Goal: Transaction & Acquisition: Obtain resource

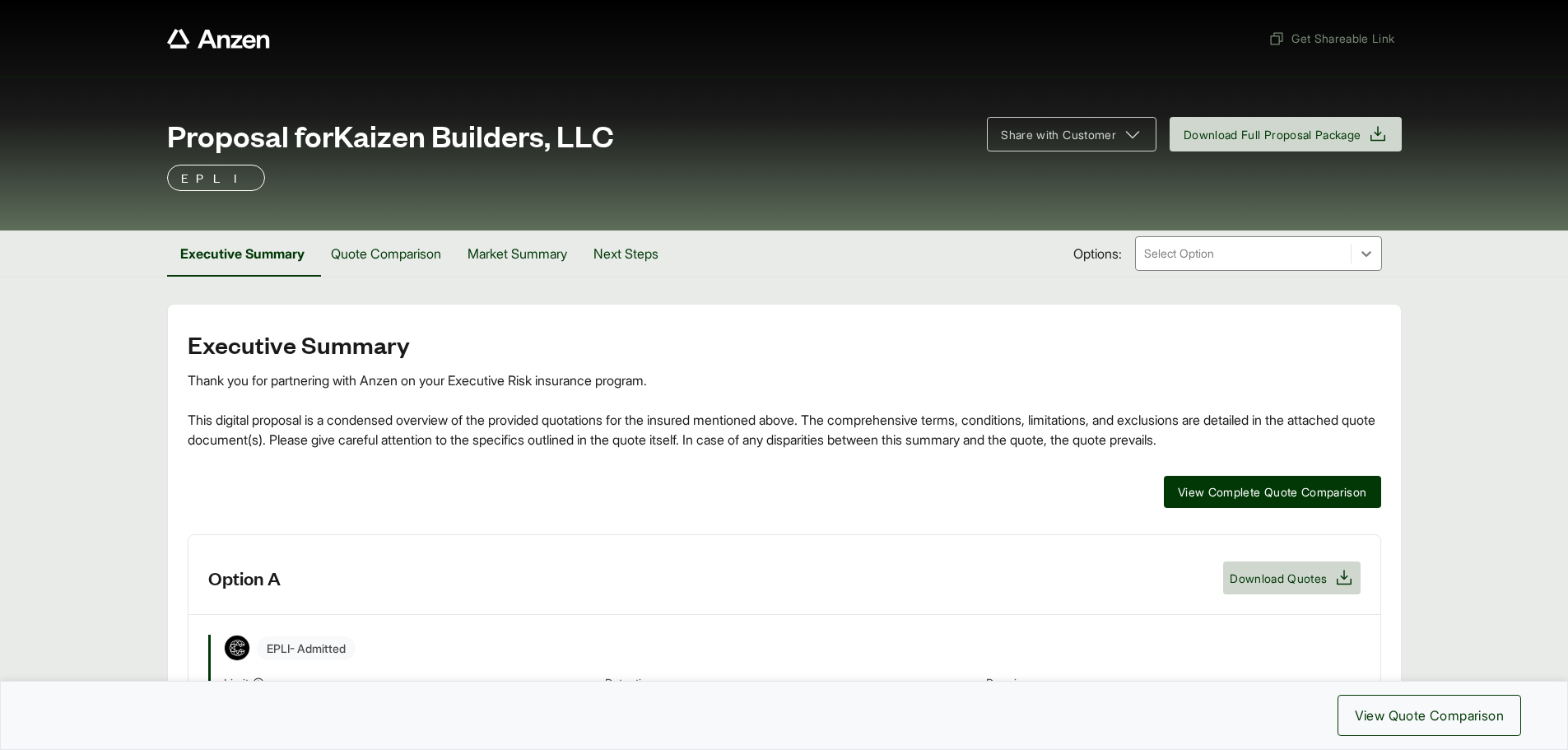
click at [738, 586] on header "Option A Download Quotes" at bounding box center [784, 575] width 1192 height 80
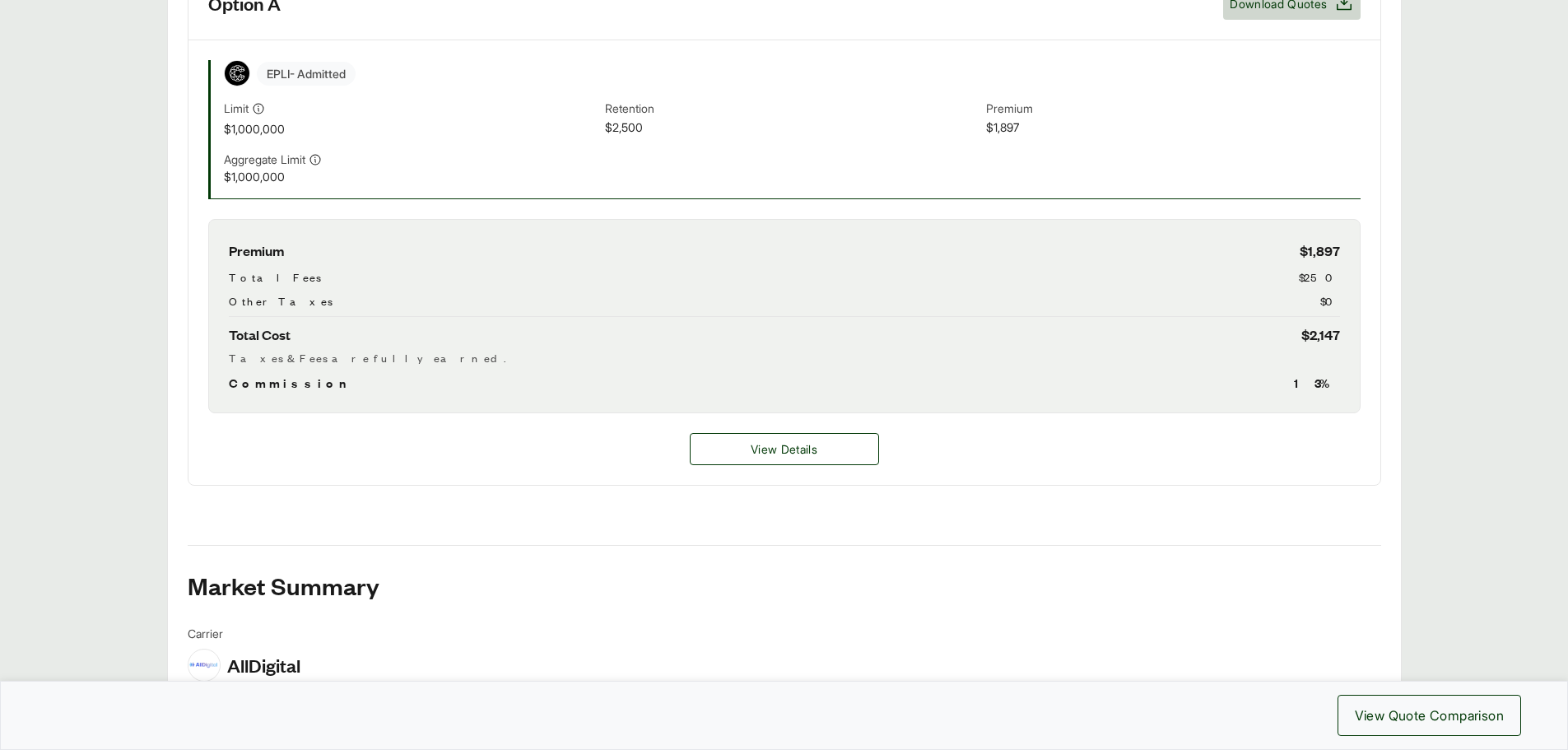
scroll to position [576, 0]
click at [747, 423] on div "View Details" at bounding box center [784, 448] width 1192 height 71
click at [751, 454] on span "View Details" at bounding box center [784, 447] width 66 height 17
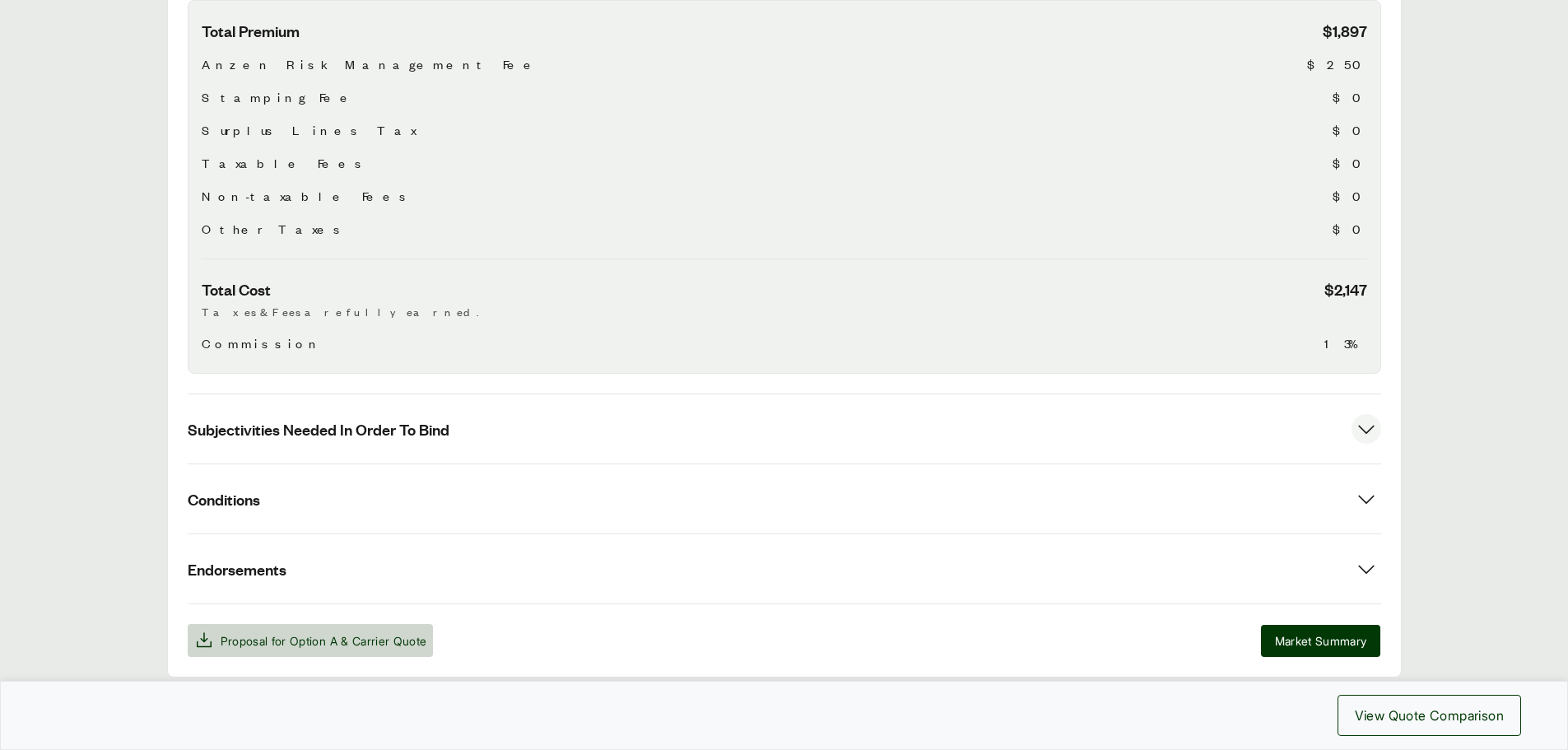
scroll to position [661, 0]
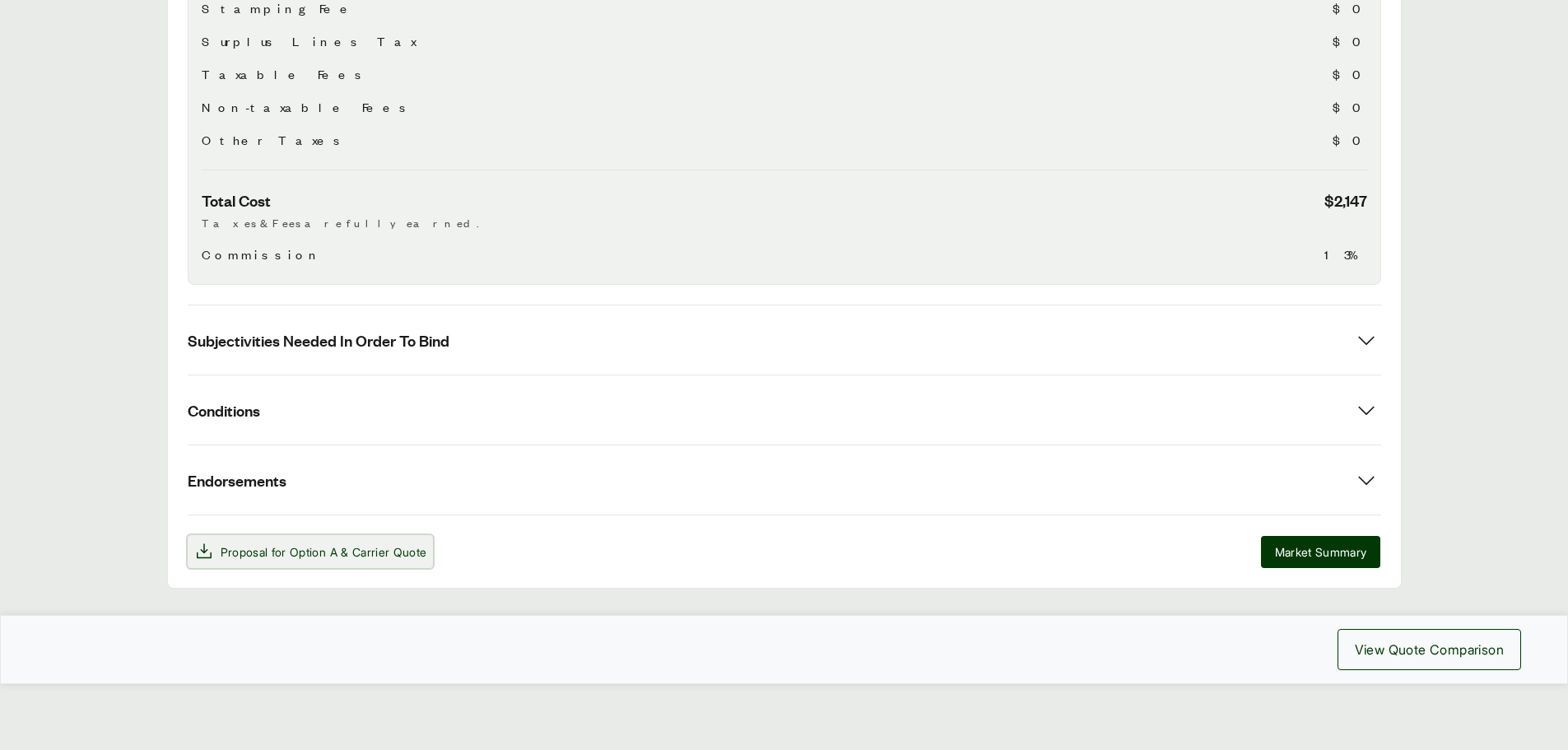
click at [361, 555] on span "& Carrier Quote" at bounding box center [383, 551] width 86 height 14
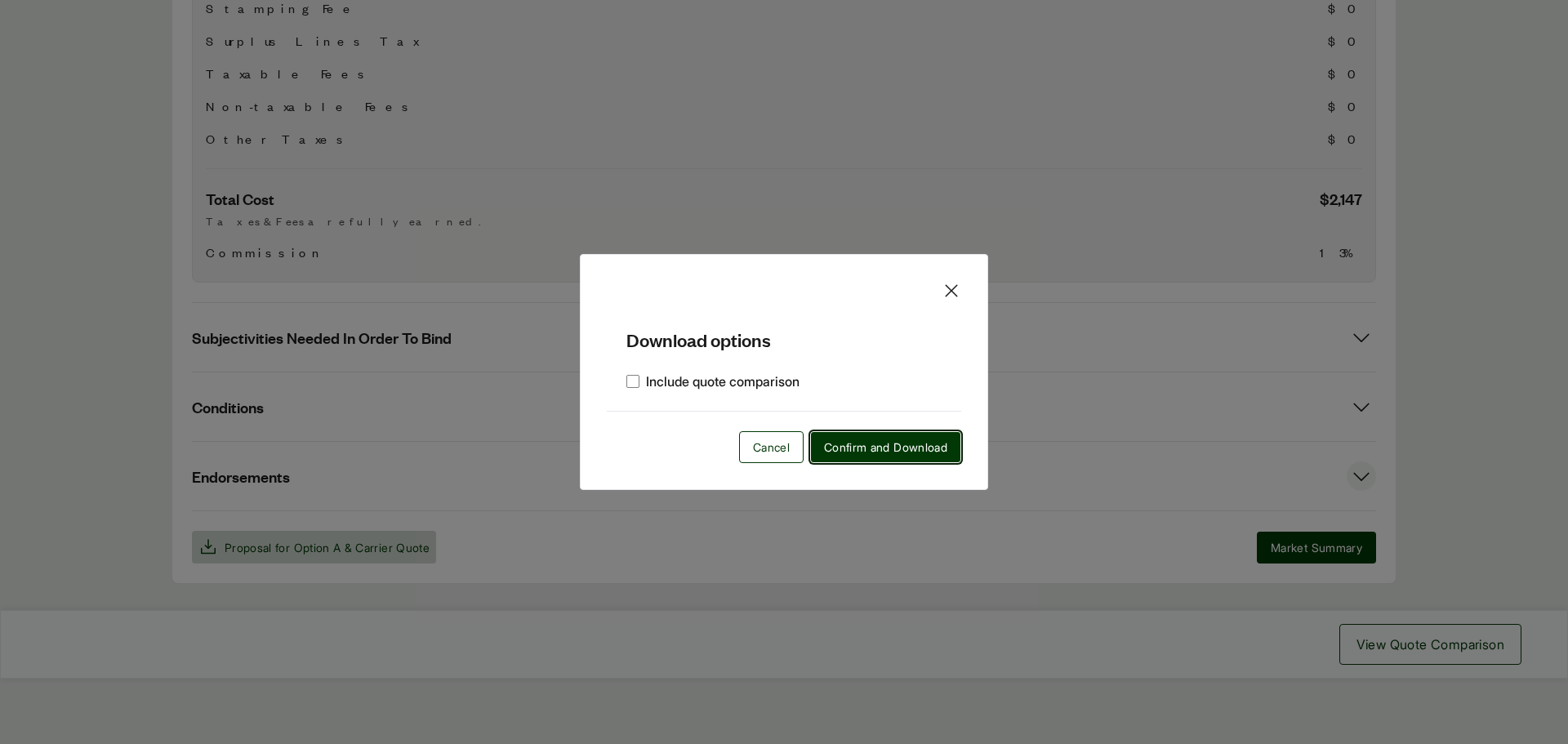
click at [909, 448] on span "Confirm and Download" at bounding box center [886, 447] width 124 height 17
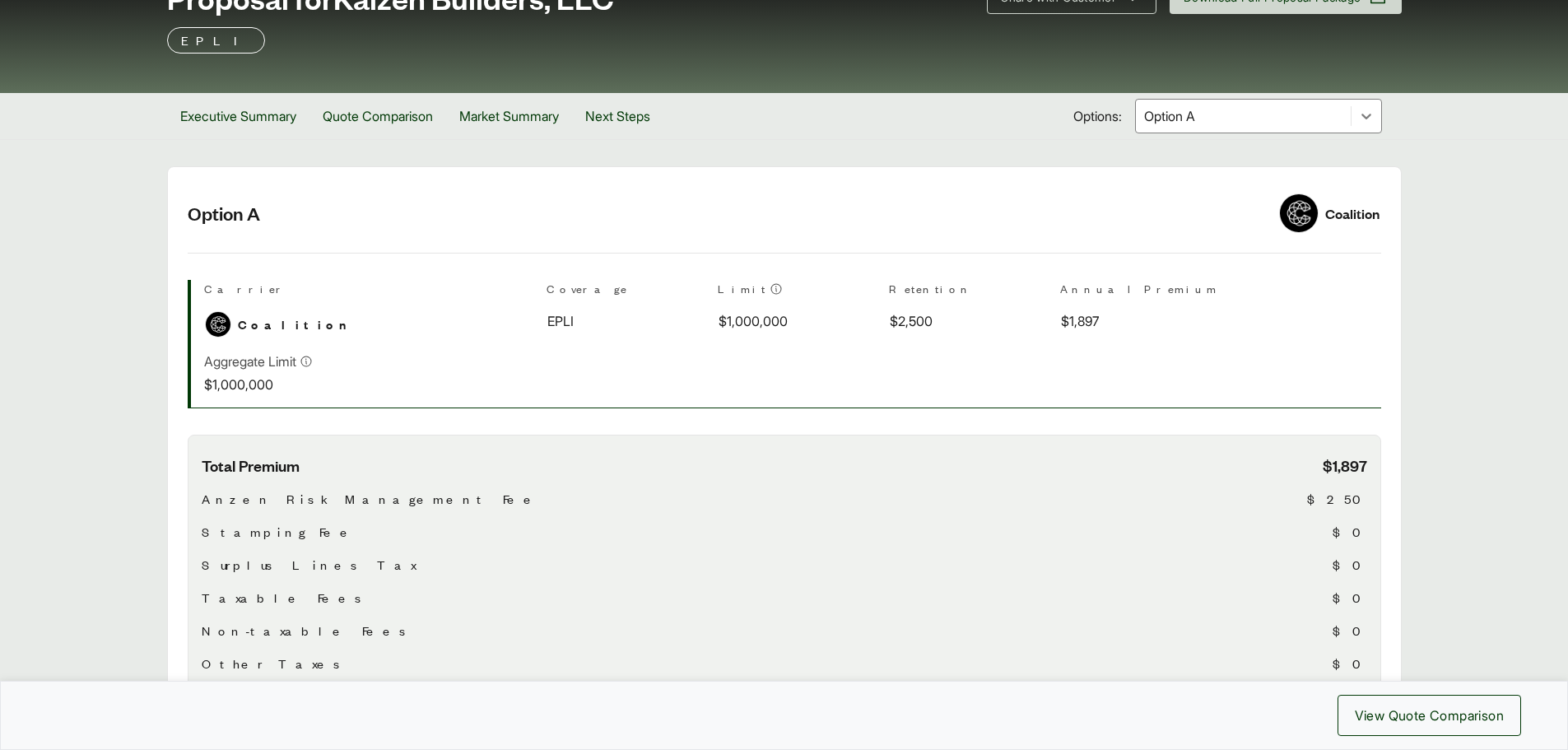
scroll to position [0, 0]
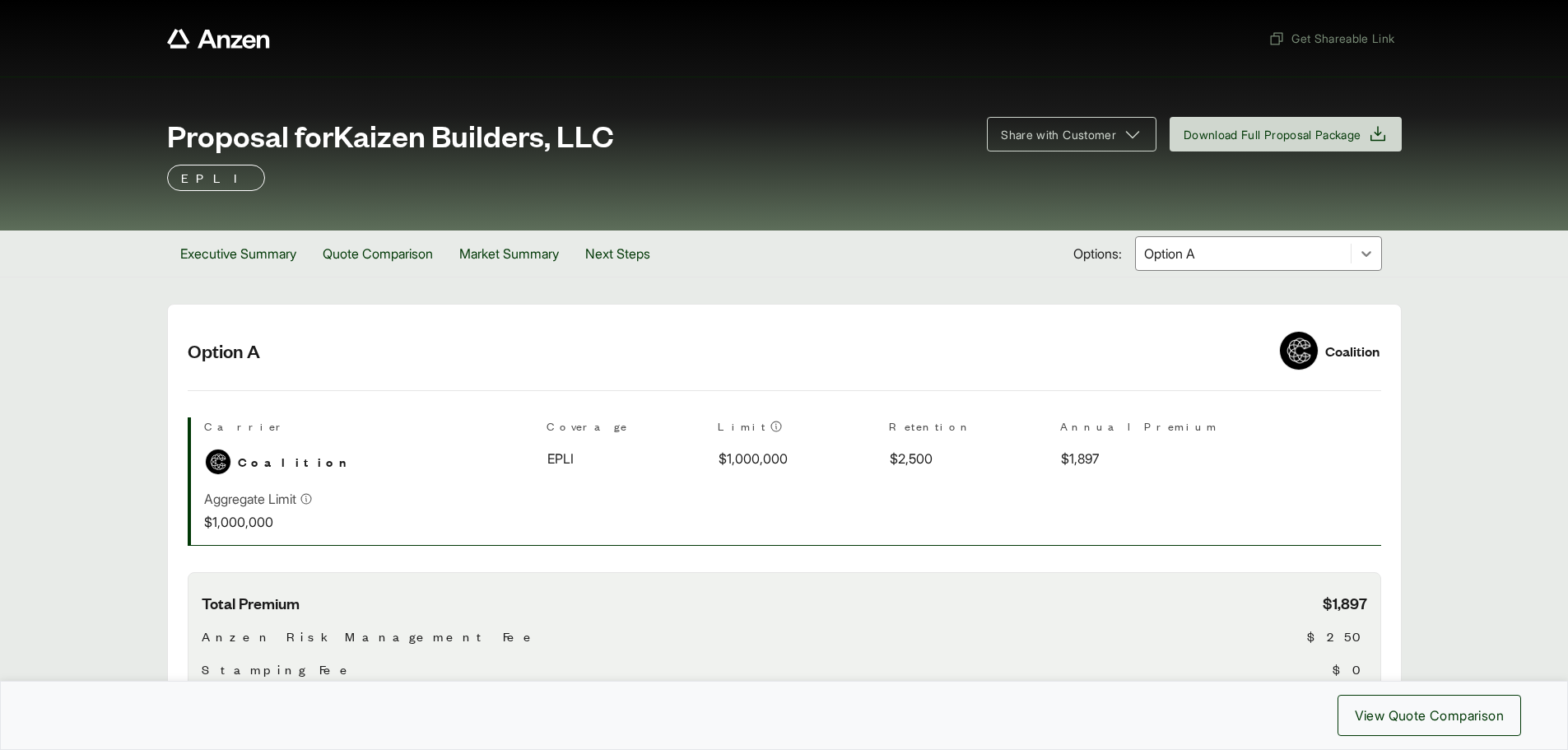
click at [616, 690] on footer "View Quote Comparison" at bounding box center [784, 715] width 1568 height 69
drag, startPoint x: 1062, startPoint y: 451, endPoint x: 1286, endPoint y: 246, distance: 303.6
click at [1064, 451] on div "Carrier Coverage Limit Retention Annual Premium Carrier Coalition Coverage EPLI…" at bounding box center [793, 450] width 1178 height 65
